Goal: Register for event/course

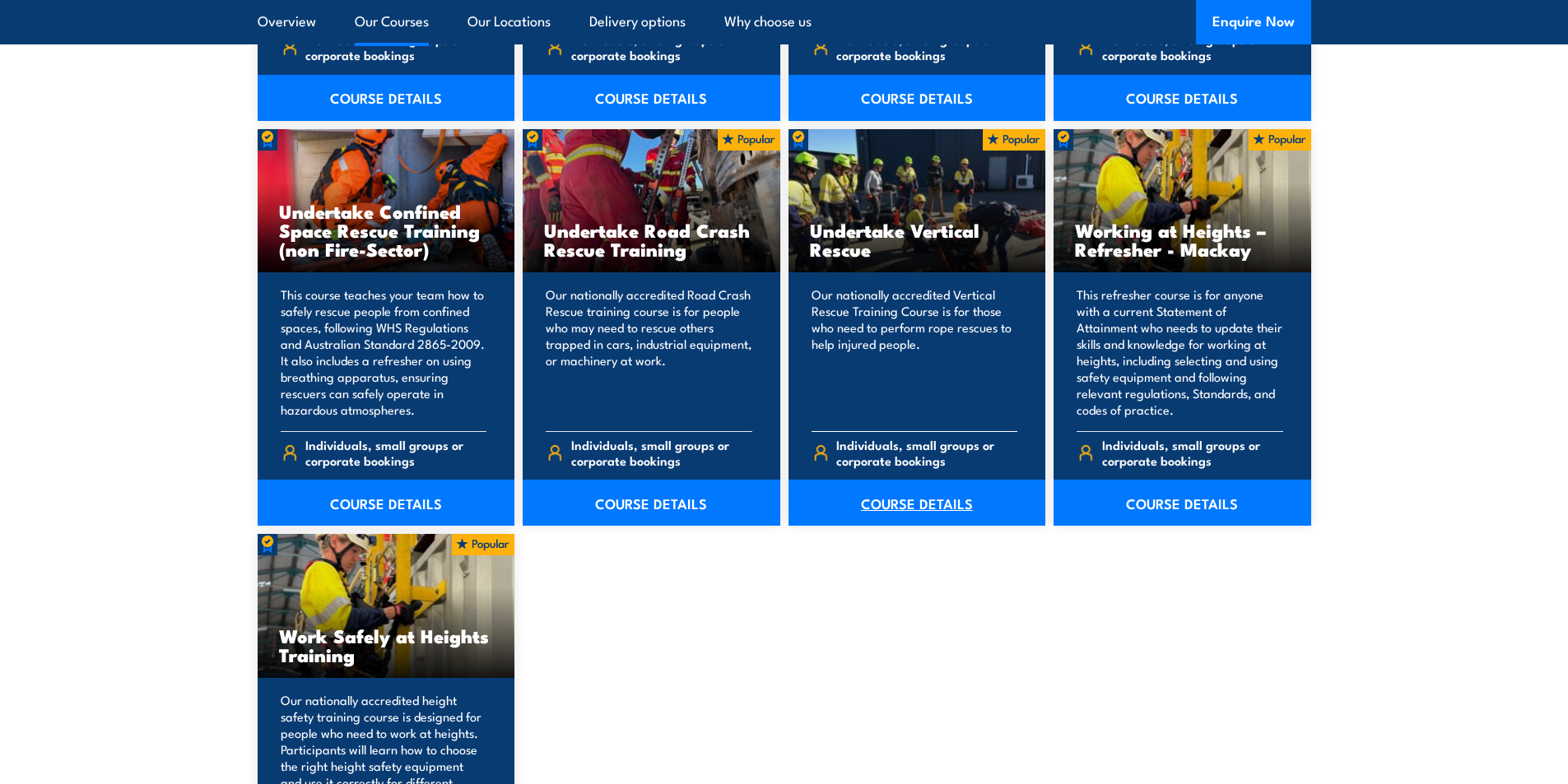
scroll to position [1728, 0]
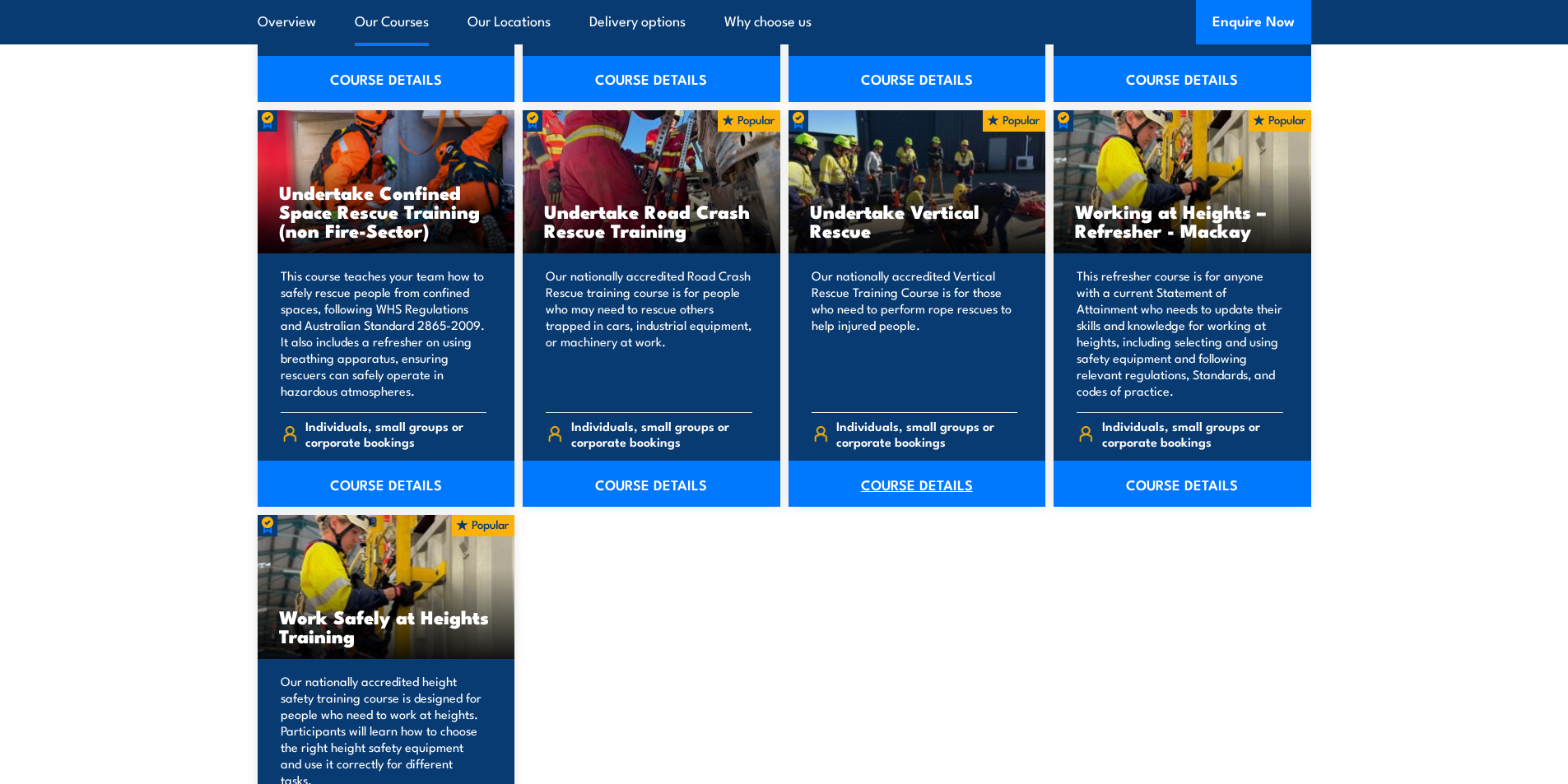
click at [919, 485] on link "COURSE DETAILS" at bounding box center [917, 484] width 258 height 46
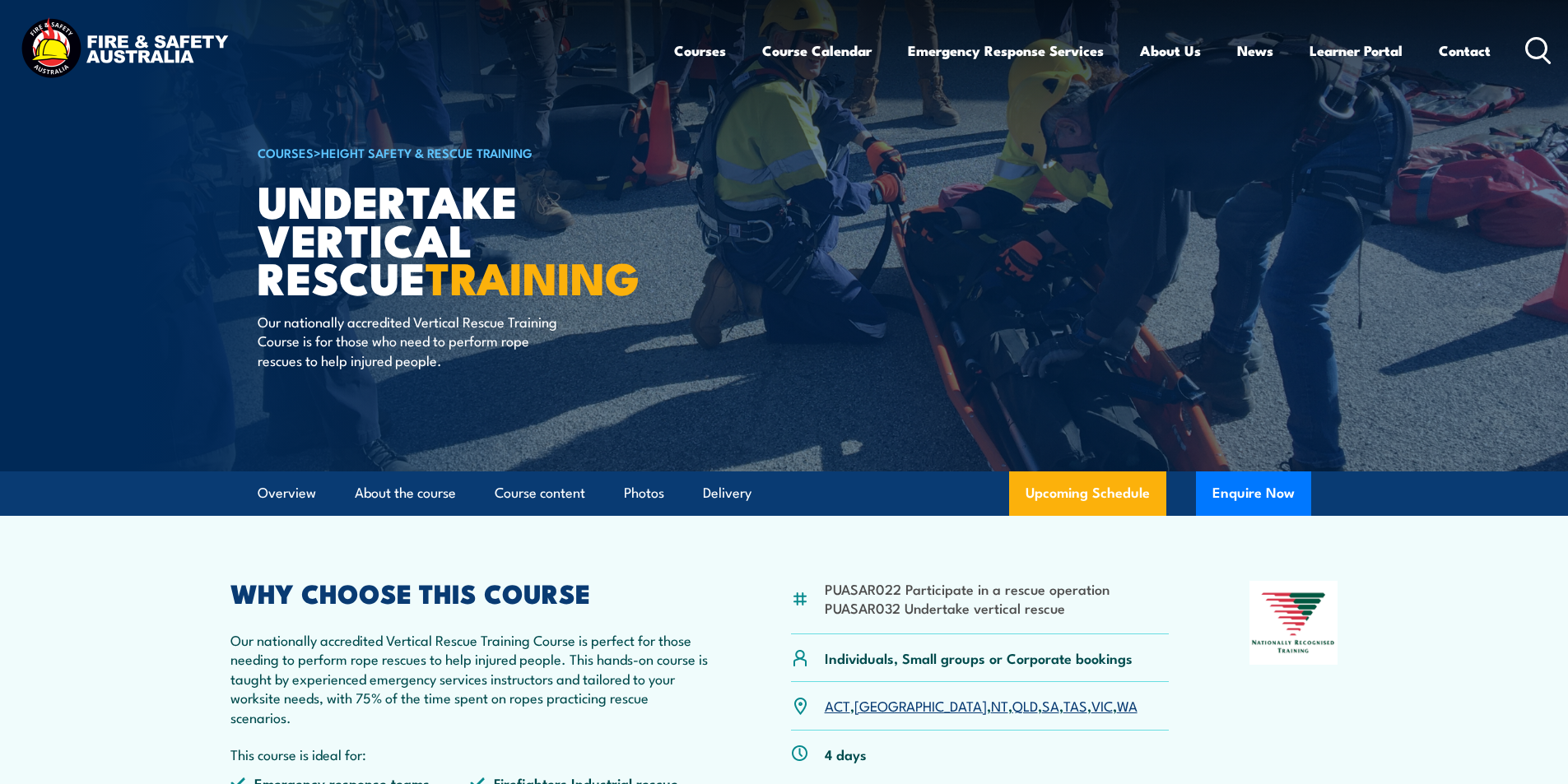
click at [1013, 708] on link "QLD" at bounding box center [1025, 705] width 26 height 20
